Goal: Browse casually

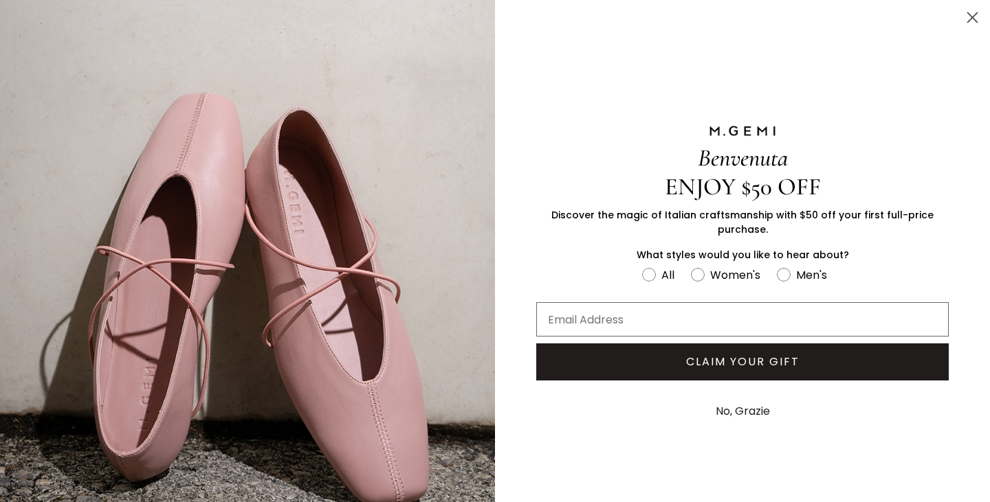
click at [968, 20] on icon "Close dialog" at bounding box center [973, 18] width 10 height 10
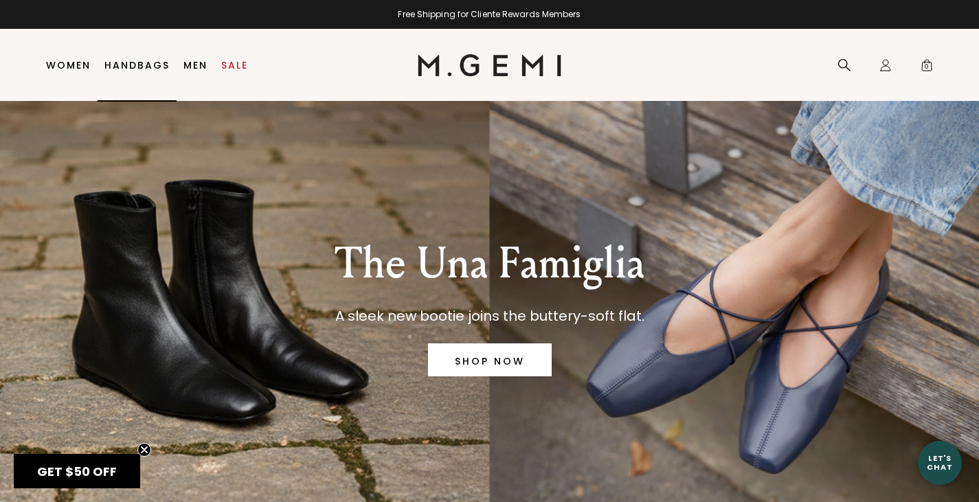
click at [149, 63] on link "Handbags" at bounding box center [136, 65] width 65 height 11
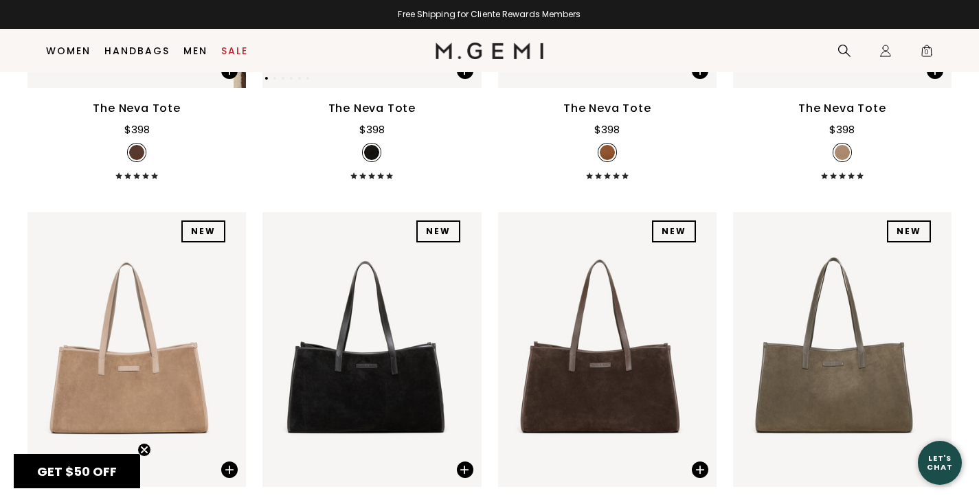
scroll to position [521, 0]
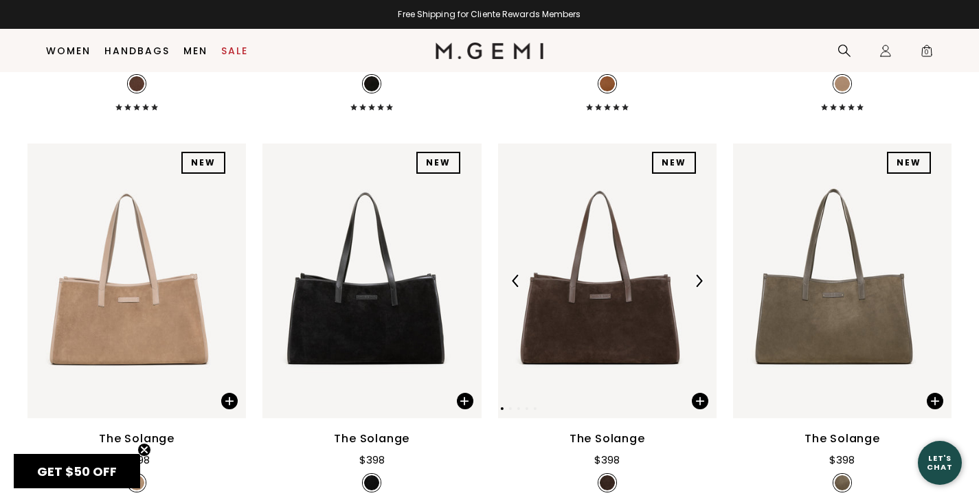
click at [601, 330] on img at bounding box center [601, 281] width 206 height 275
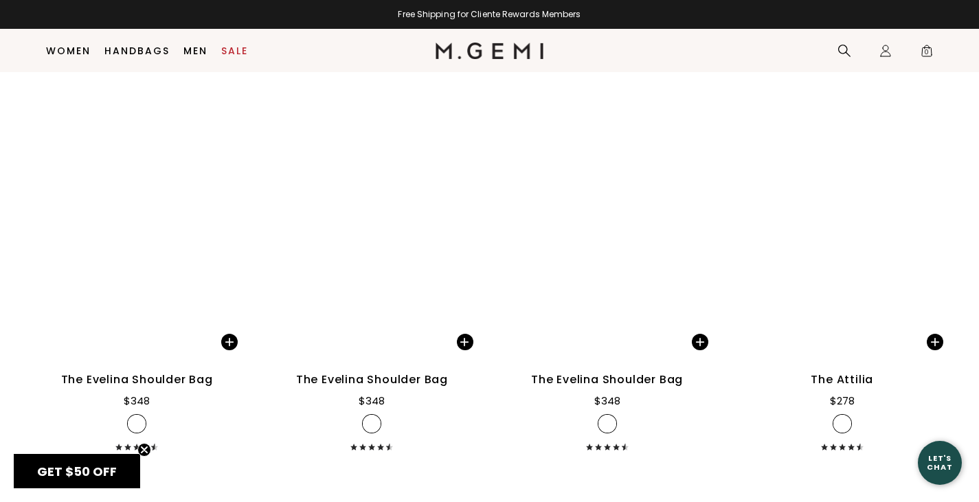
scroll to position [2170, 0]
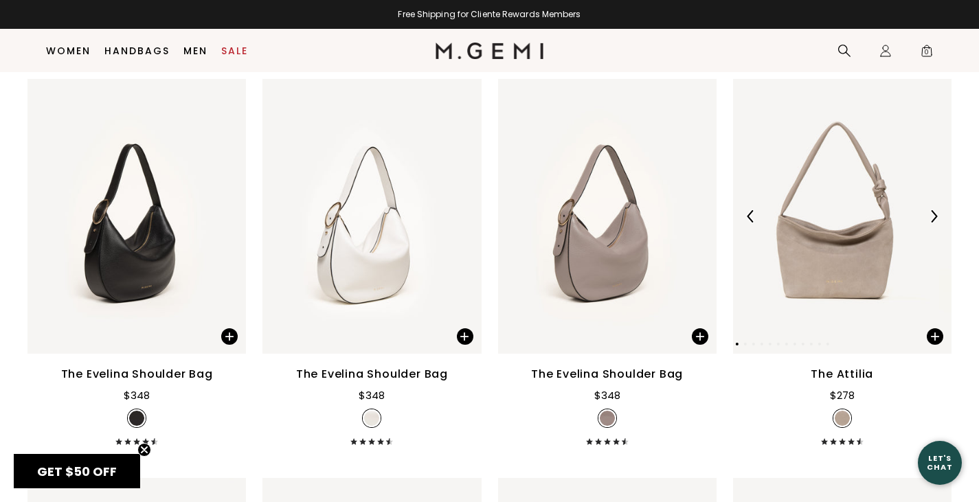
click at [817, 257] on img at bounding box center [836, 216] width 206 height 275
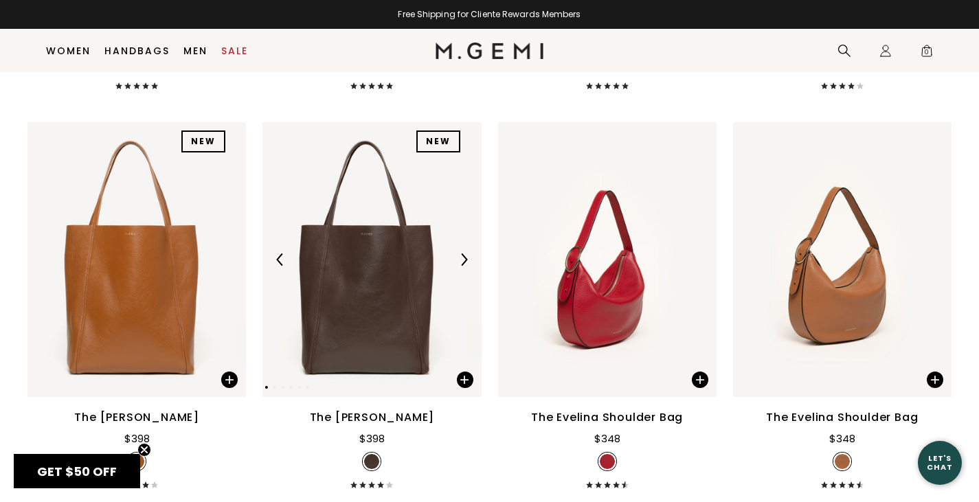
scroll to position [1689, 0]
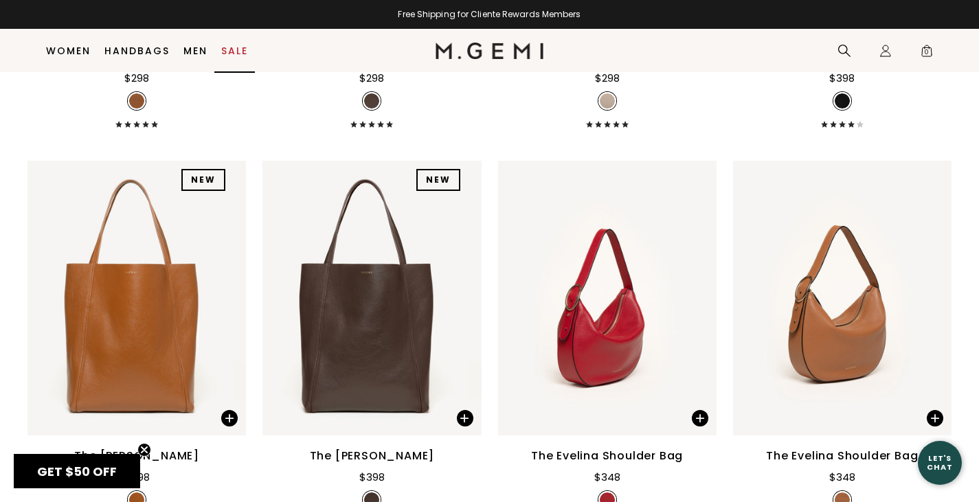
click at [225, 55] on link "Sale" at bounding box center [234, 50] width 27 height 11
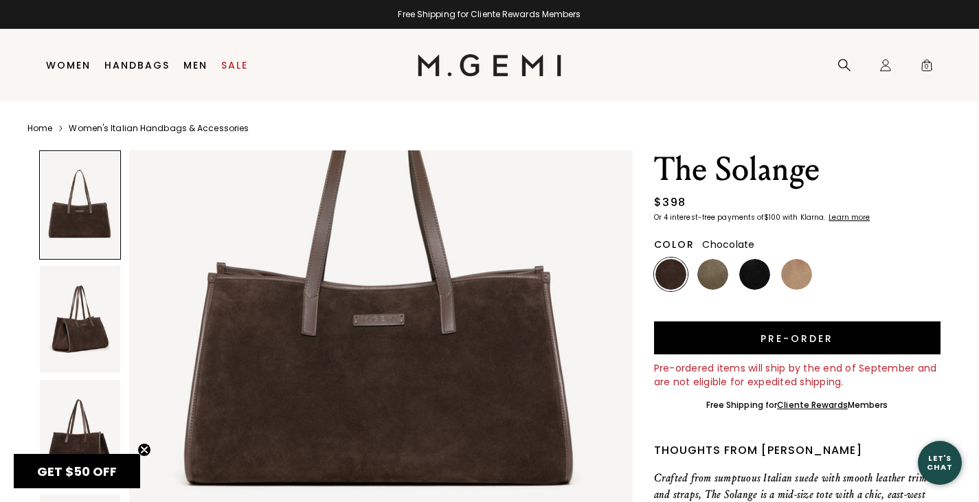
scroll to position [206, 0]
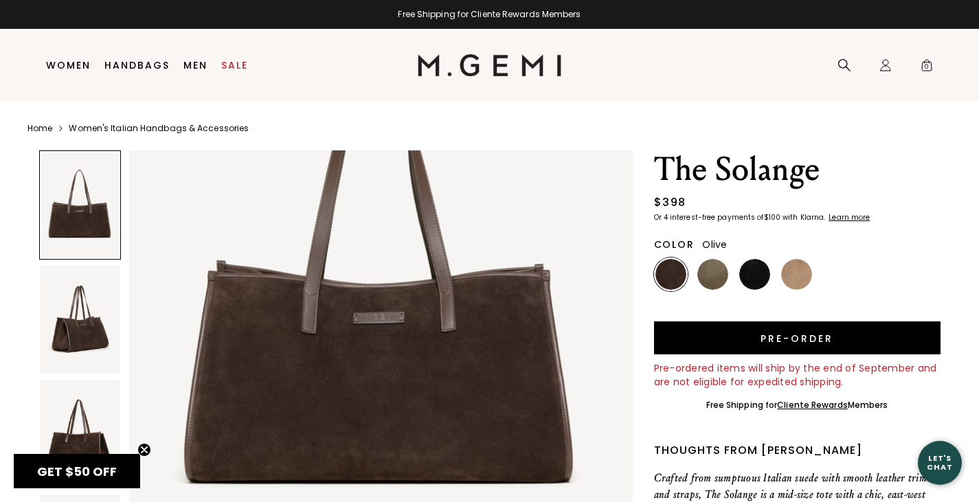
click at [710, 266] on img at bounding box center [713, 274] width 31 height 31
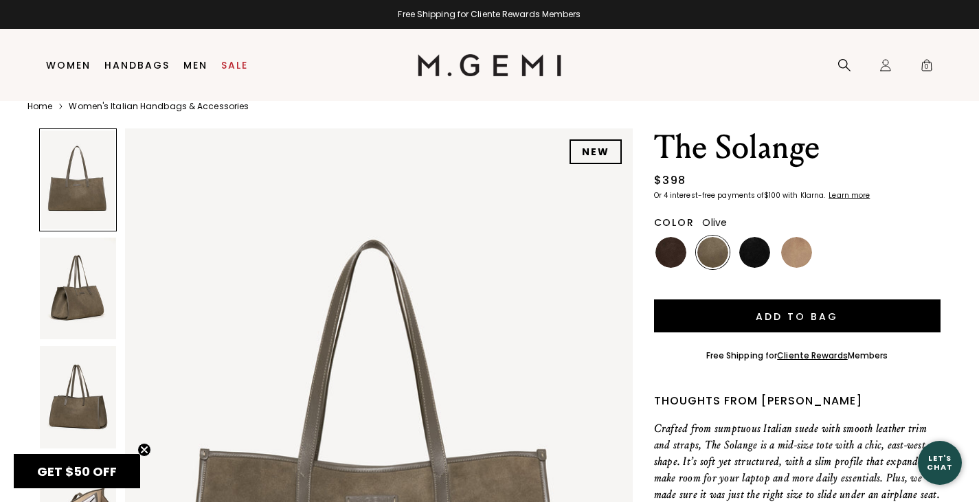
scroll to position [29, 0]
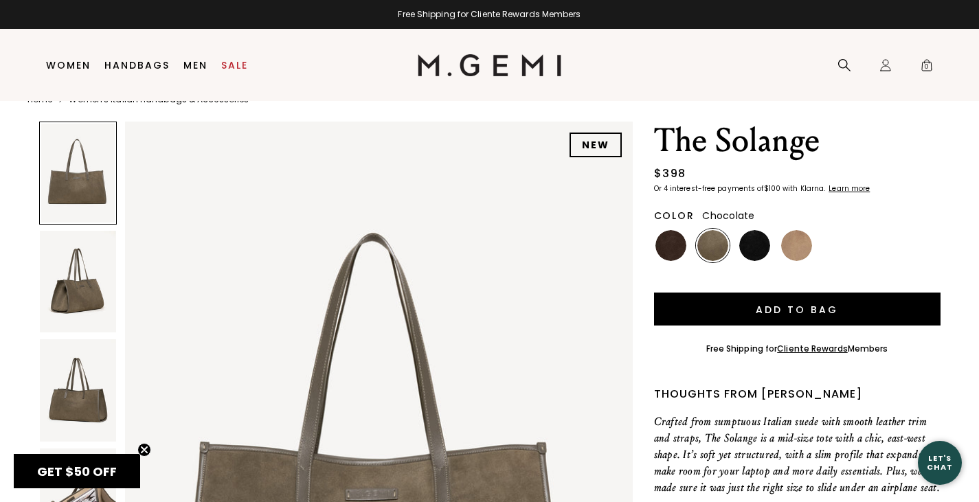
click at [662, 244] on img at bounding box center [671, 245] width 31 height 31
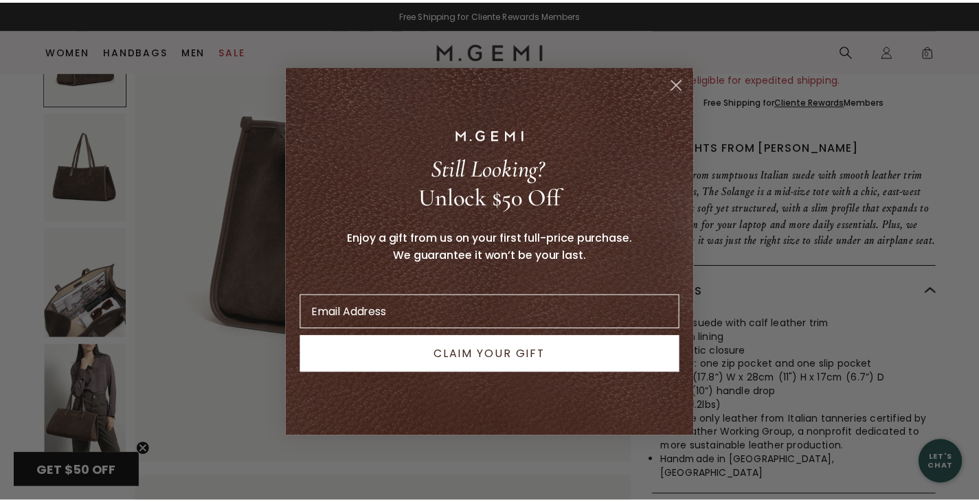
scroll to position [768, 0]
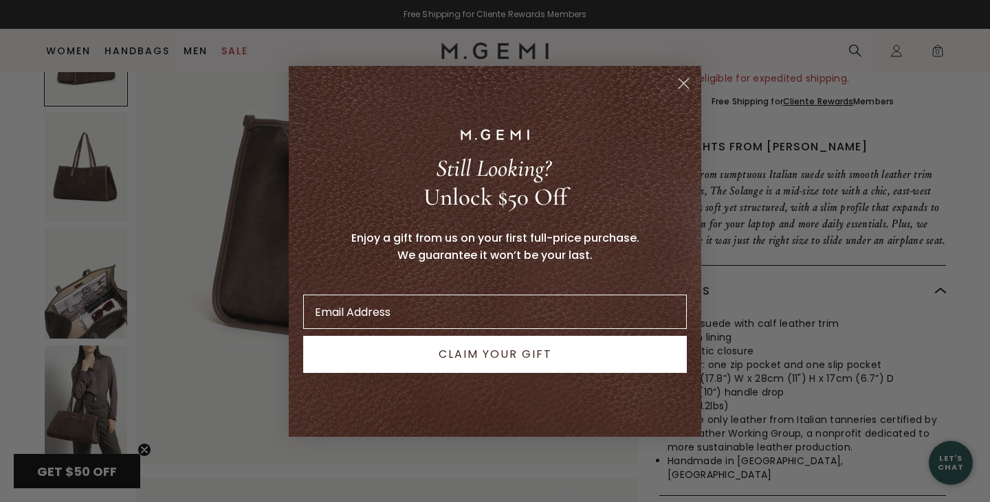
click at [684, 85] on circle "Close dialog" at bounding box center [683, 82] width 23 height 23
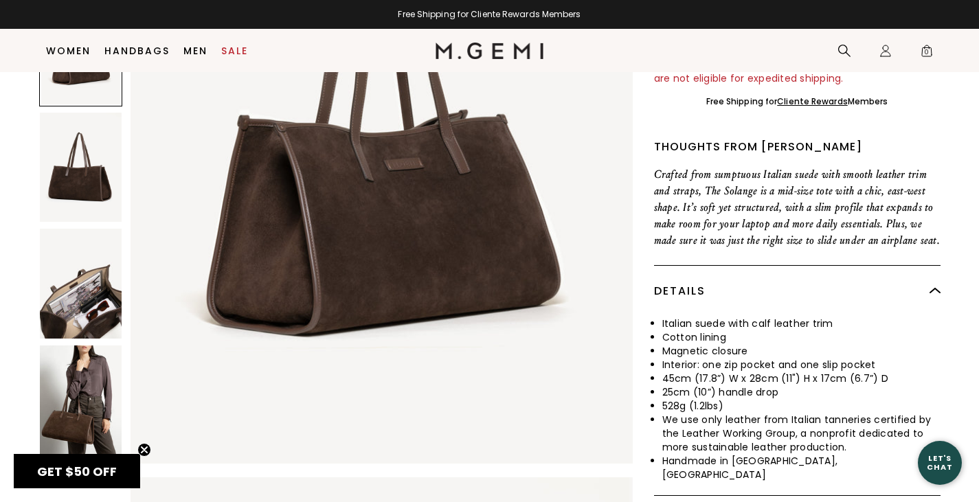
scroll to position [756, 0]
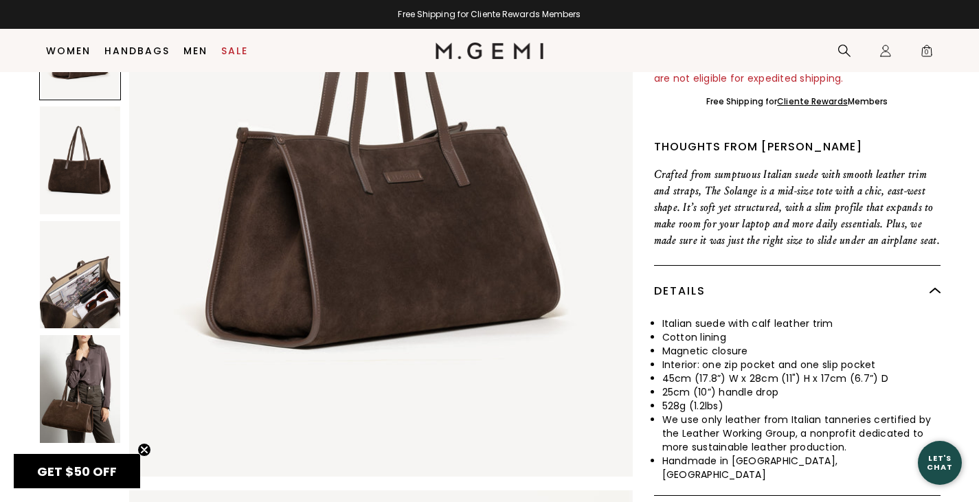
click at [90, 410] on img at bounding box center [80, 389] width 80 height 108
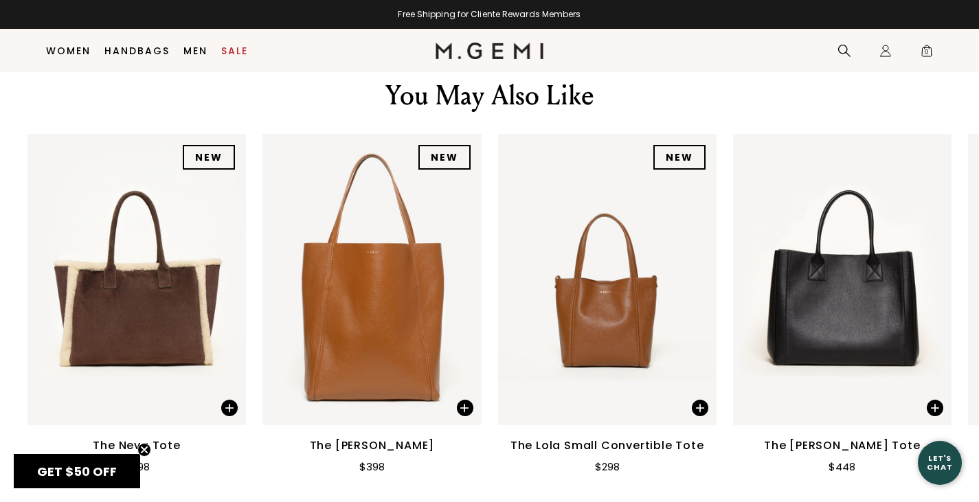
scroll to position [1100, 0]
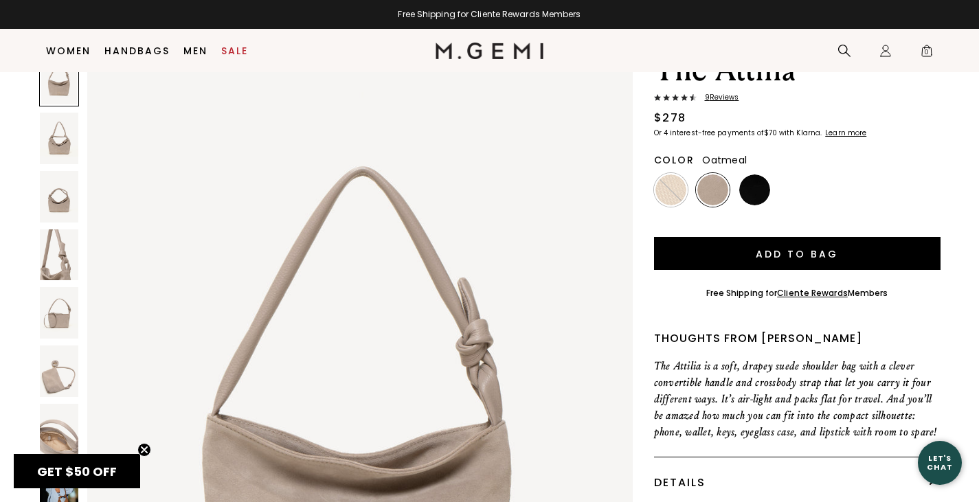
scroll to position [40, 0]
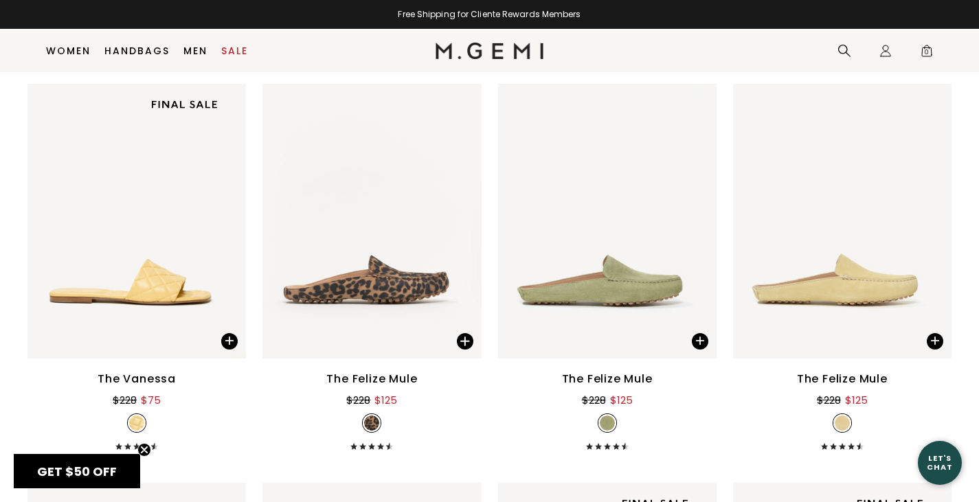
scroll to position [1346, 0]
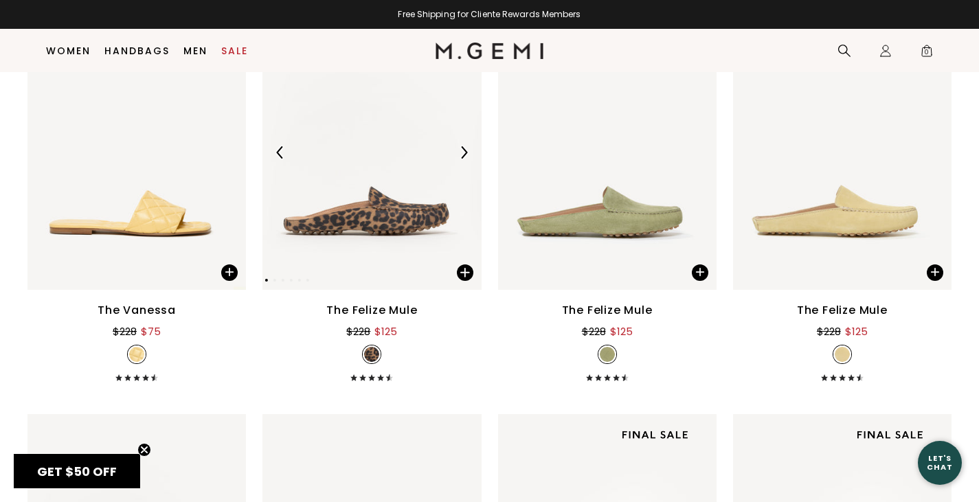
click at [364, 227] on img at bounding box center [366, 152] width 206 height 275
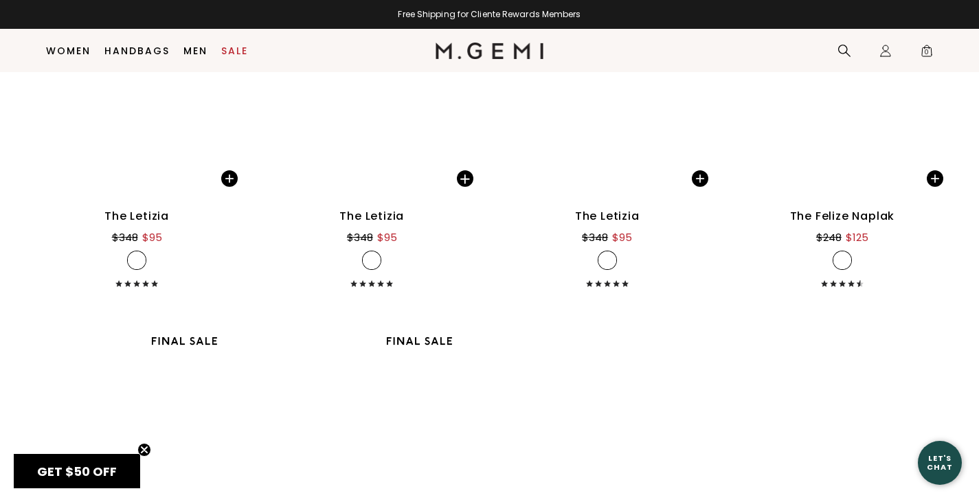
scroll to position [5057, 0]
